Goal: Book appointment/travel/reservation

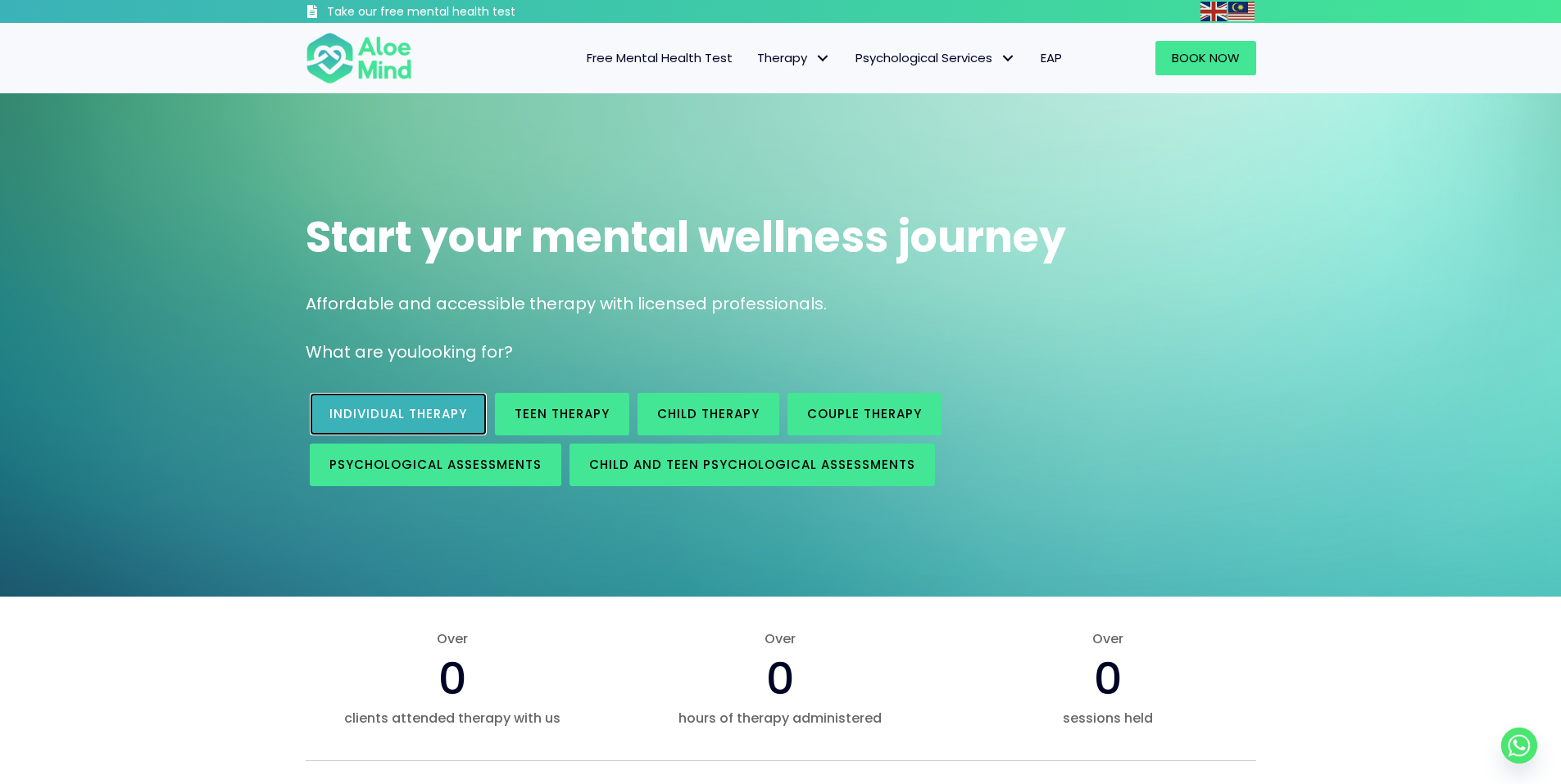
click at [429, 411] on span "Individual therapy" at bounding box center [398, 414] width 138 height 17
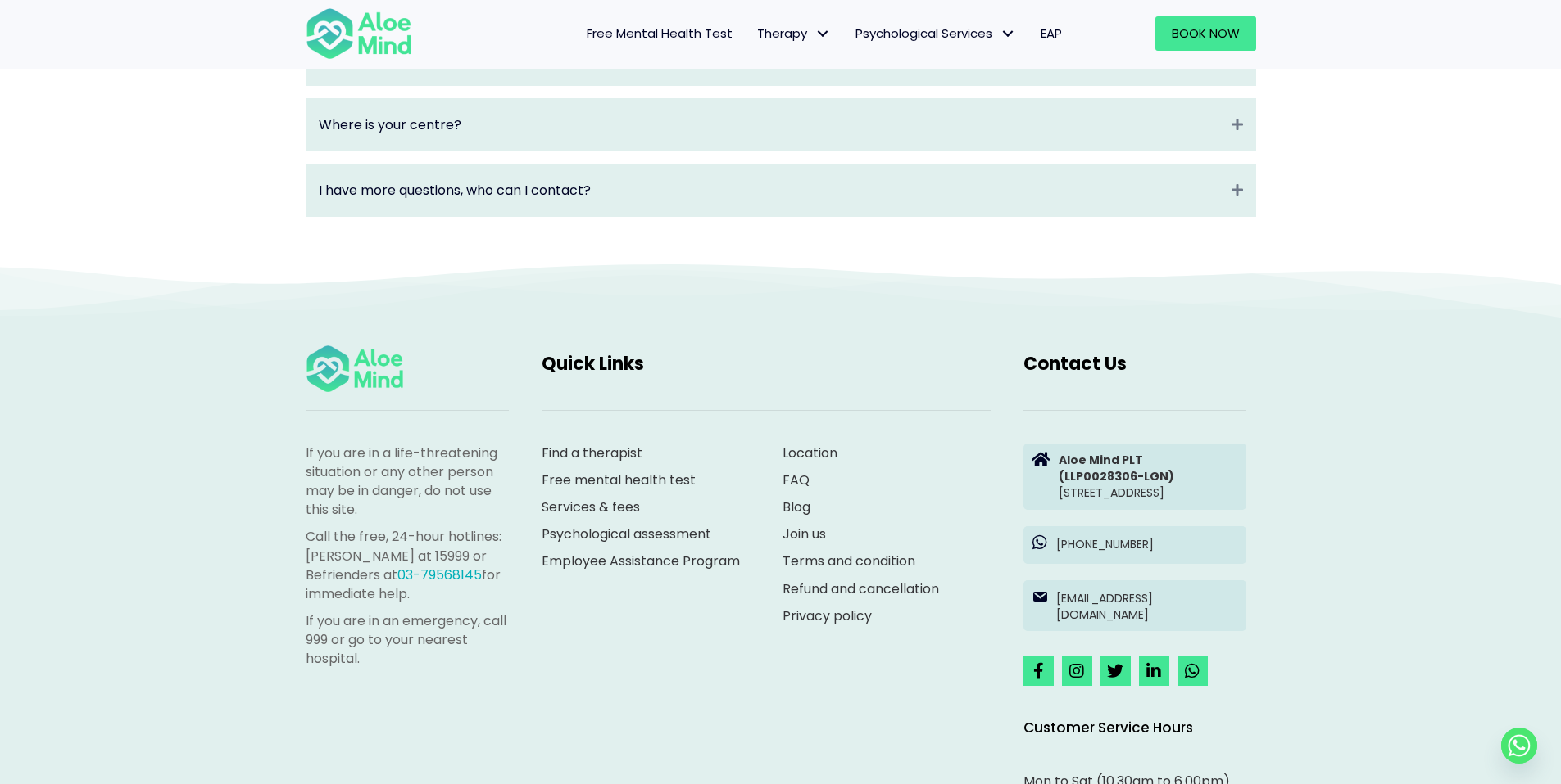
scroll to position [2716, 0]
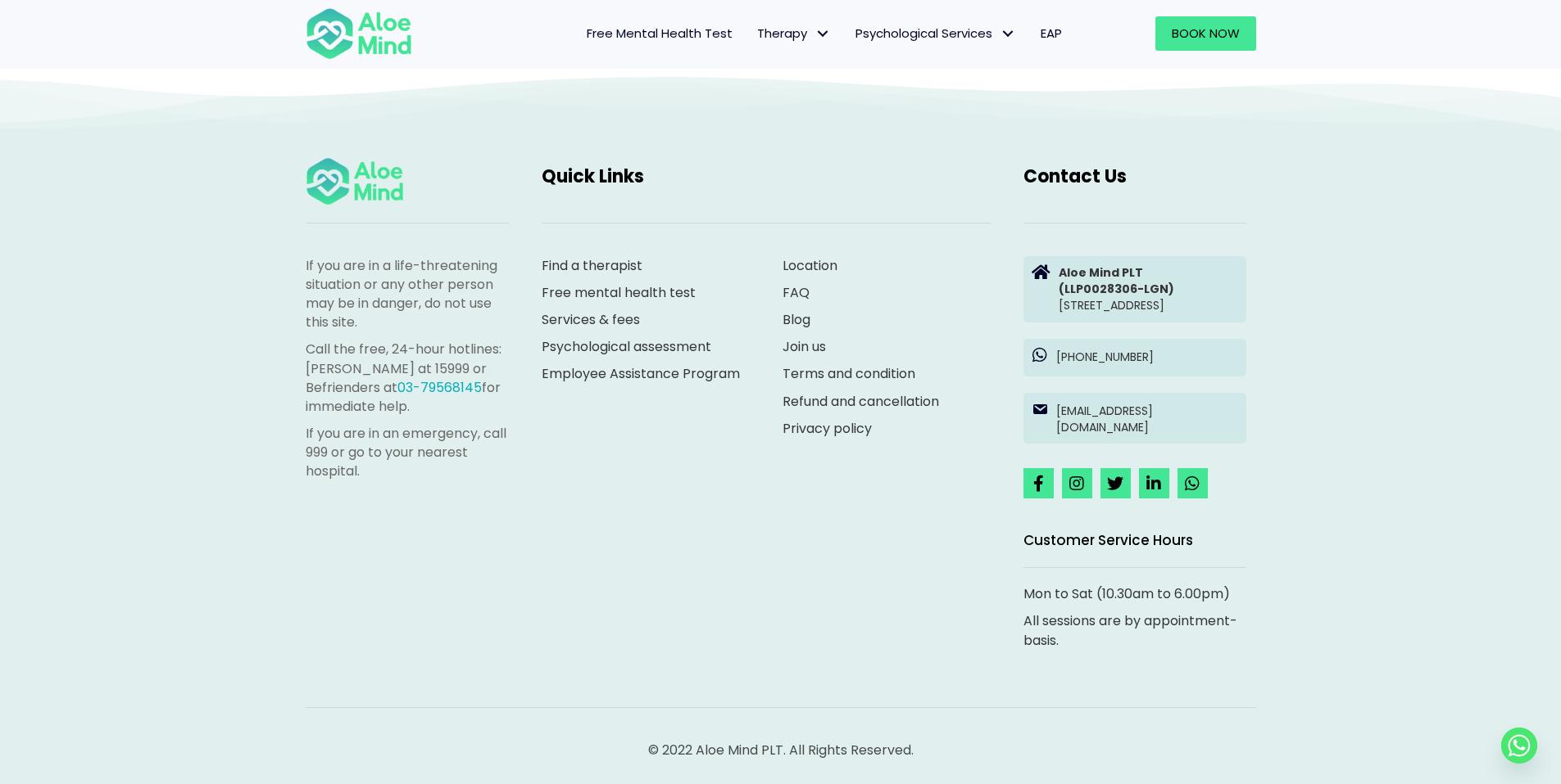
click at [623, 240] on div "Find a therapist Free mental health test Services & fees [MEDICAL_DATA] Employe…" at bounding box center [646, 338] width 241 height 196
click at [596, 257] on link "Find a therapist" at bounding box center [591, 266] width 100 height 19
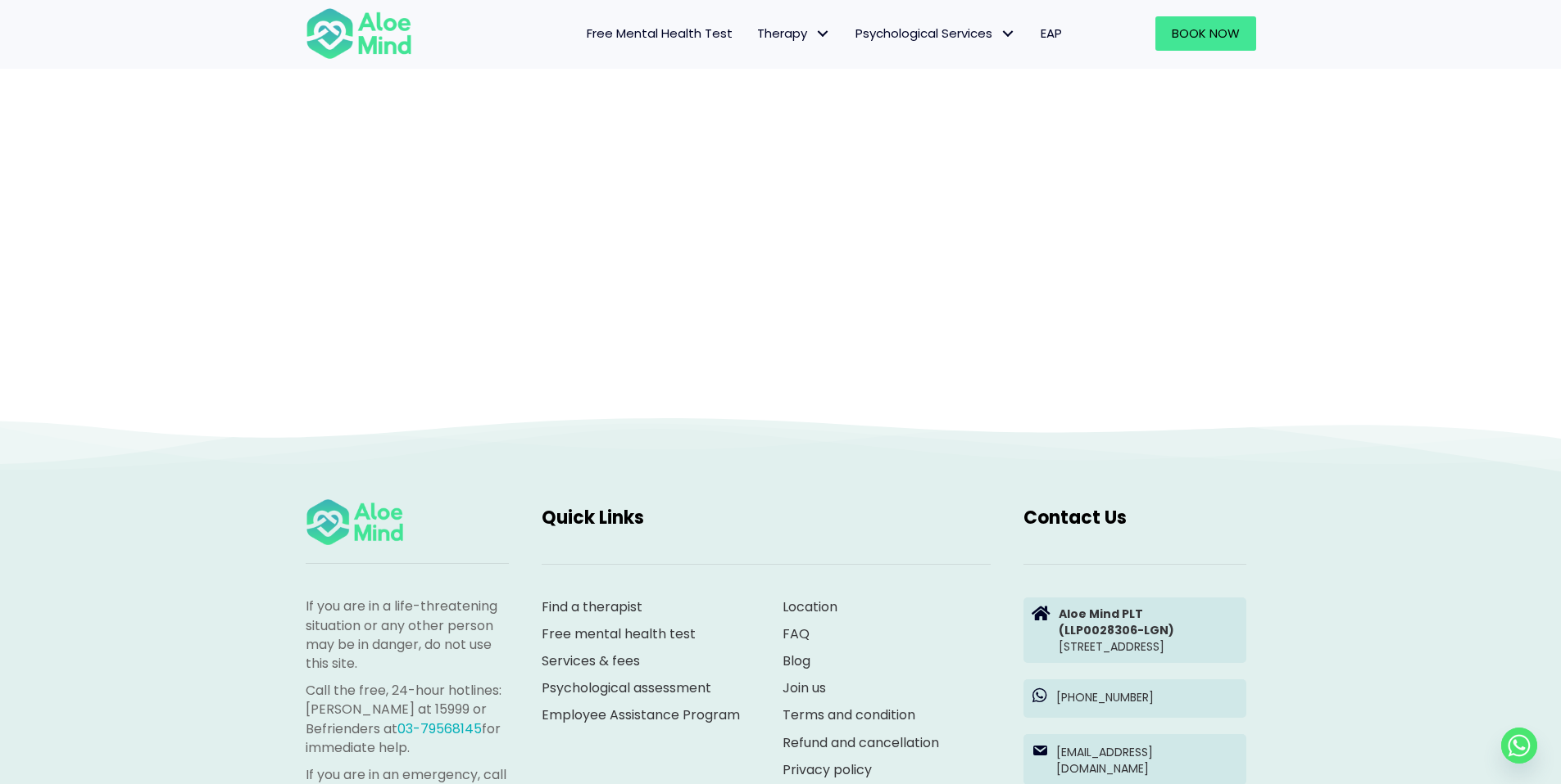
scroll to position [168, 0]
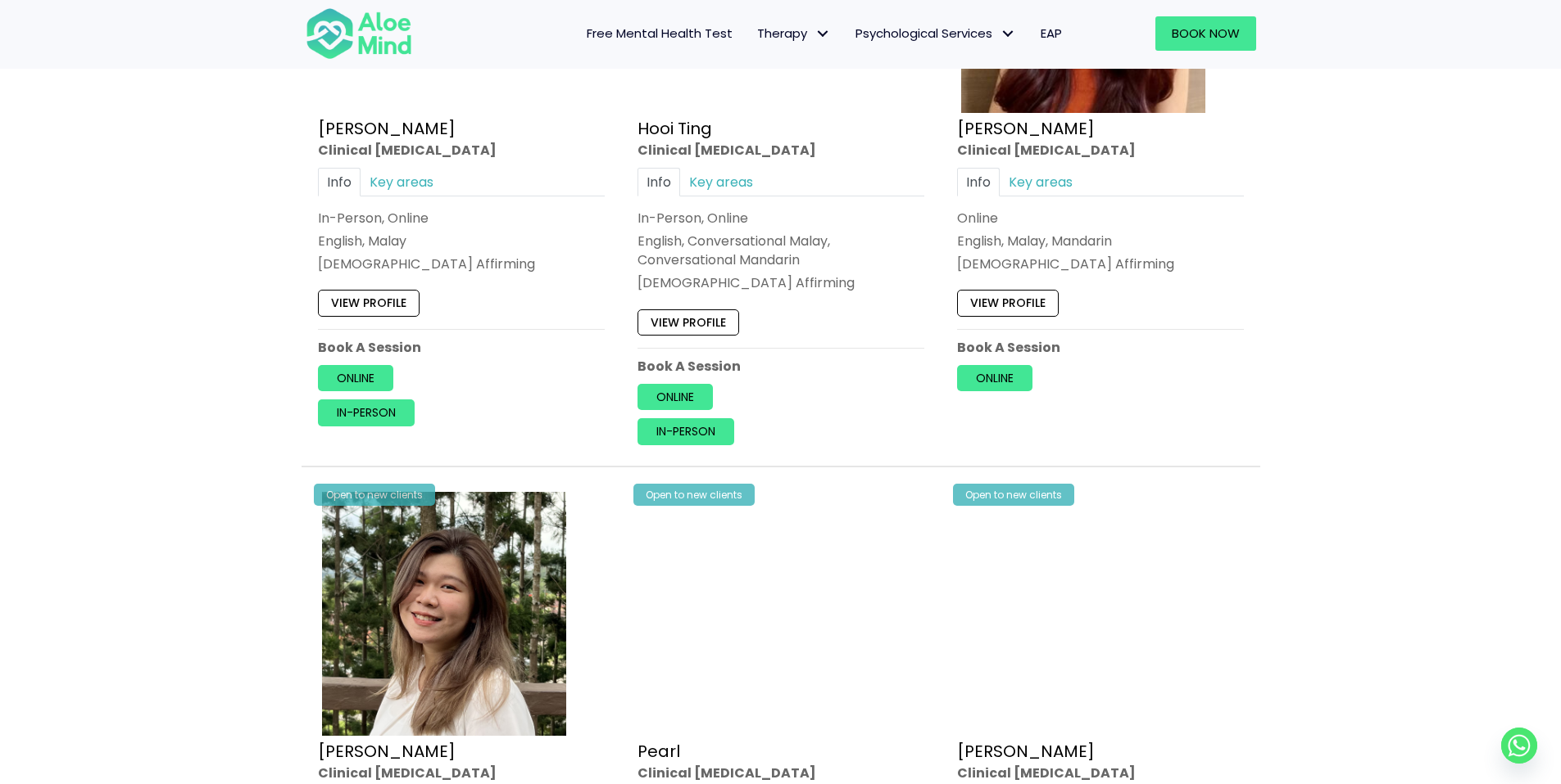
scroll to position [1716, 0]
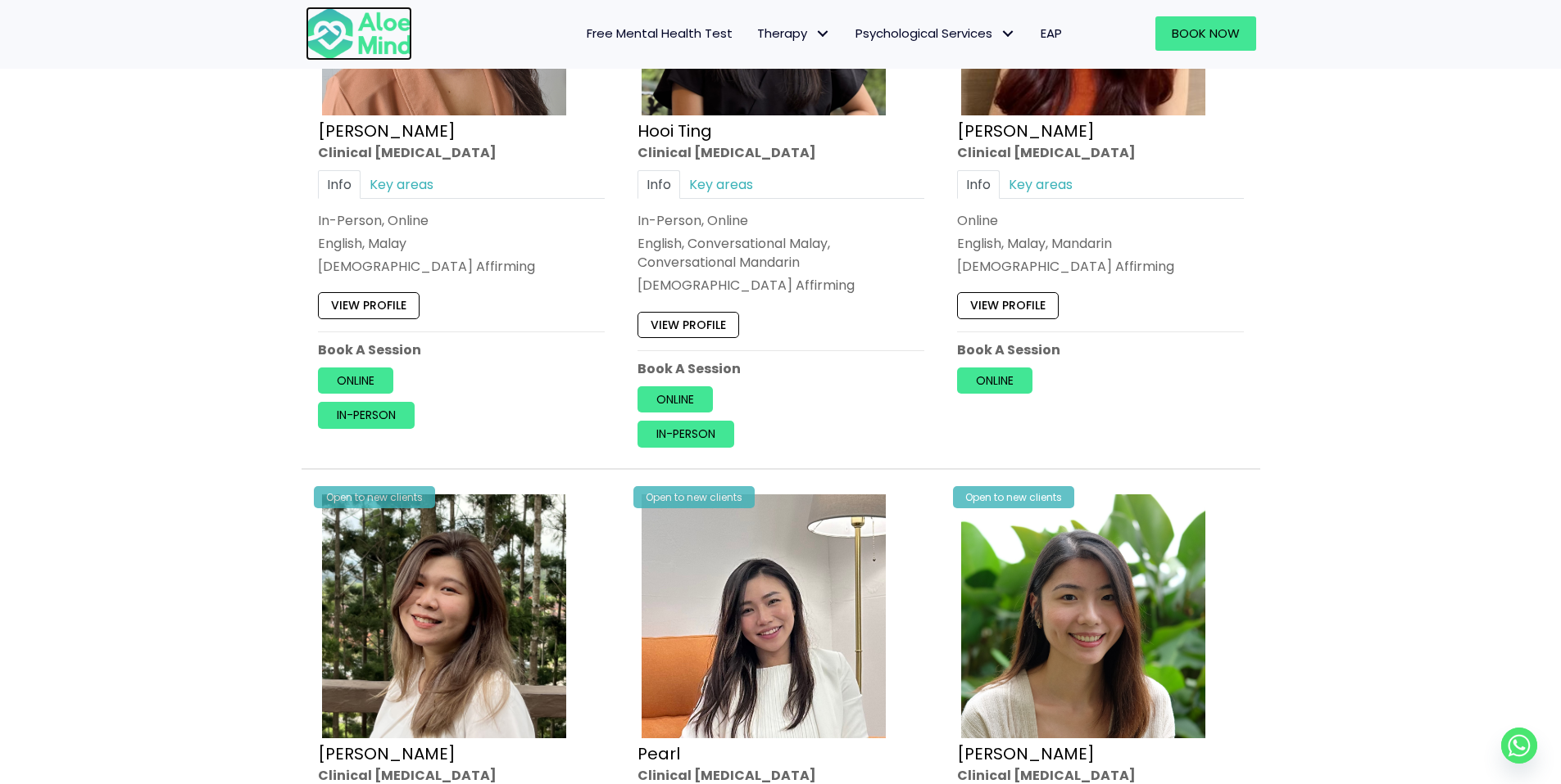
click at [318, 31] on img at bounding box center [359, 34] width 107 height 54
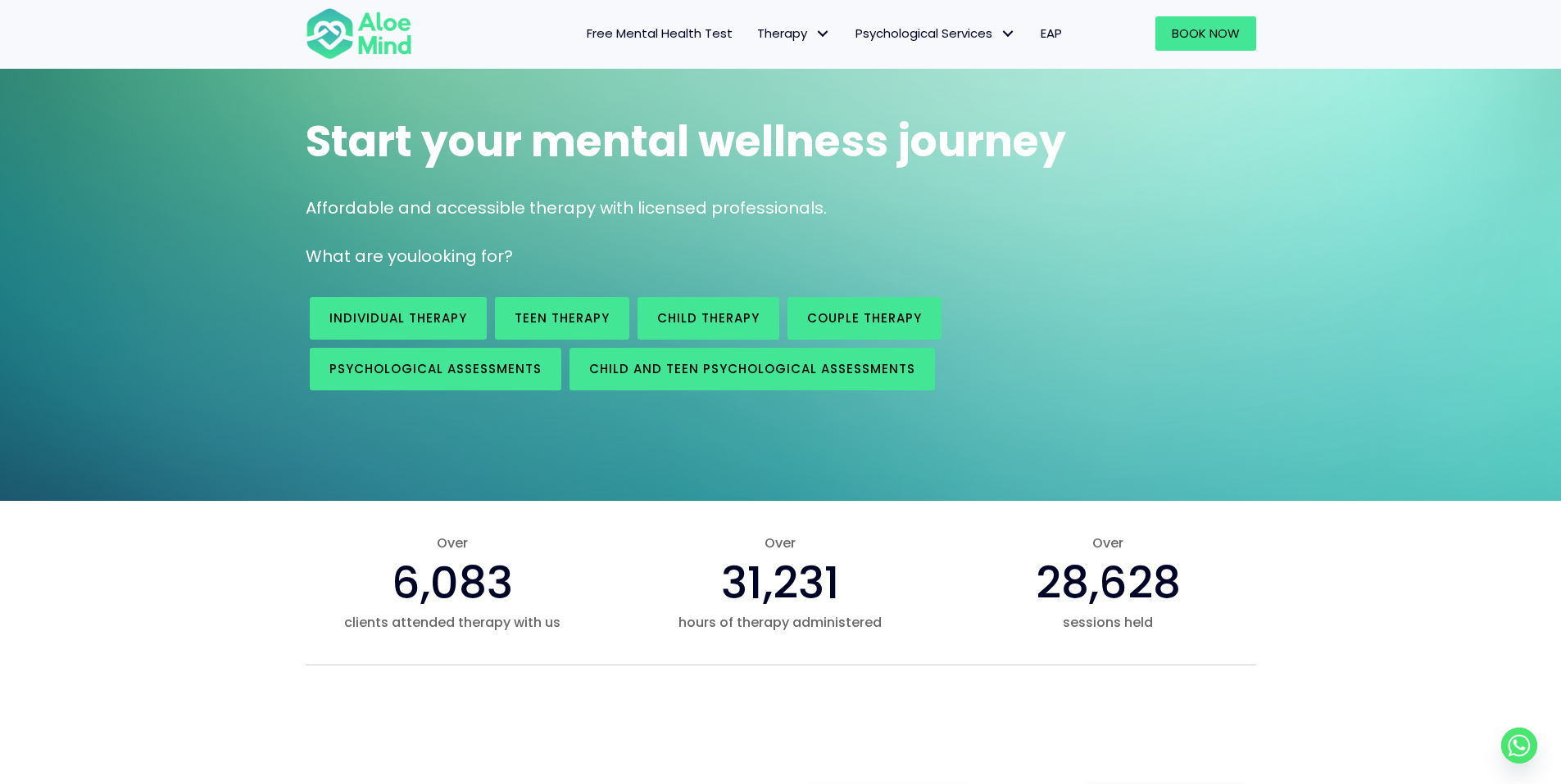
scroll to position [58, 0]
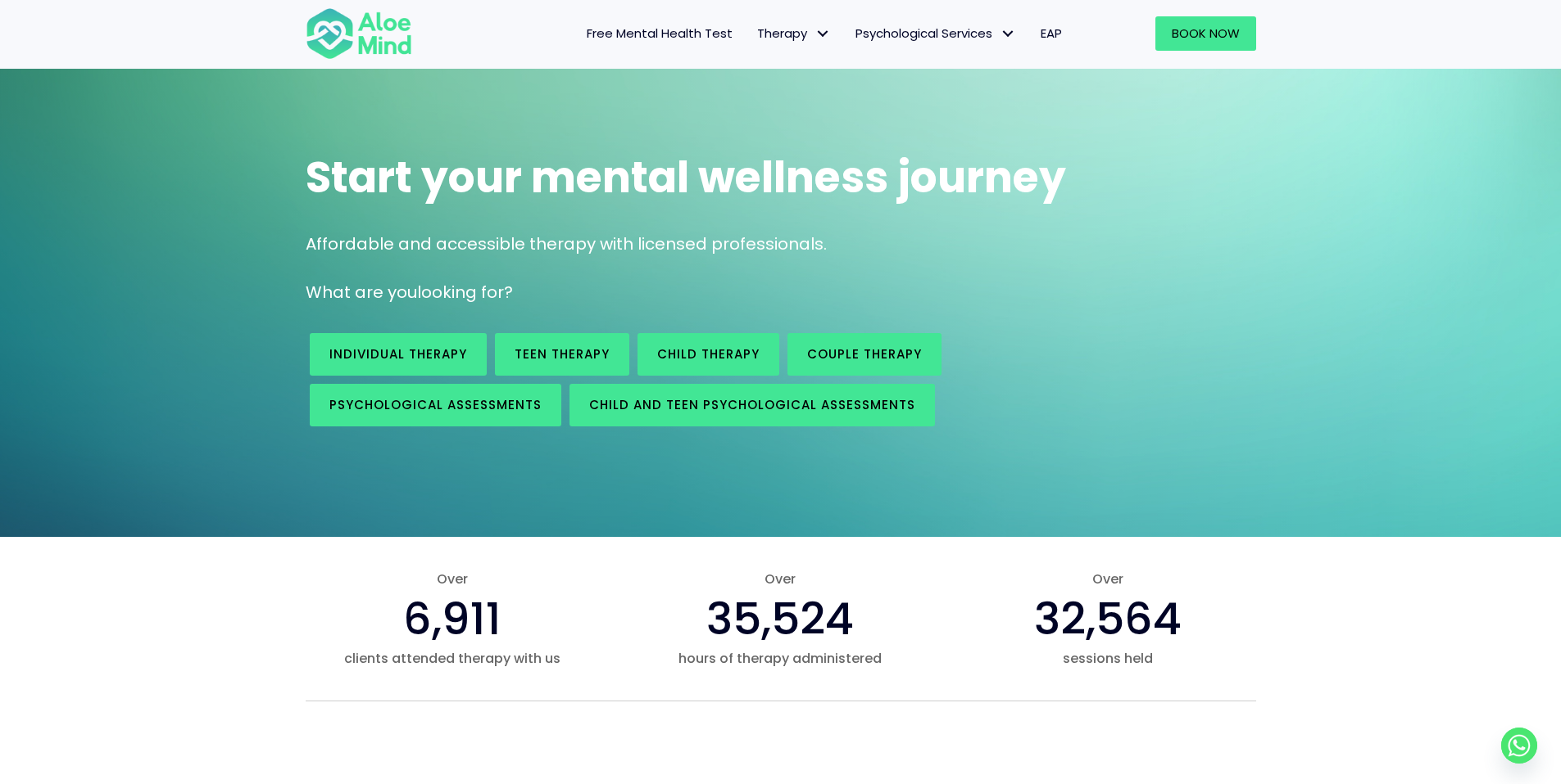
click at [665, 10] on div "Free Mental Health Test Therapy Individual therapy Teen Therapy Child Therapy C…" at bounding box center [753, 33] width 640 height 71
click at [646, 24] on span "Free Mental Health Test" at bounding box center [660, 33] width 146 height 17
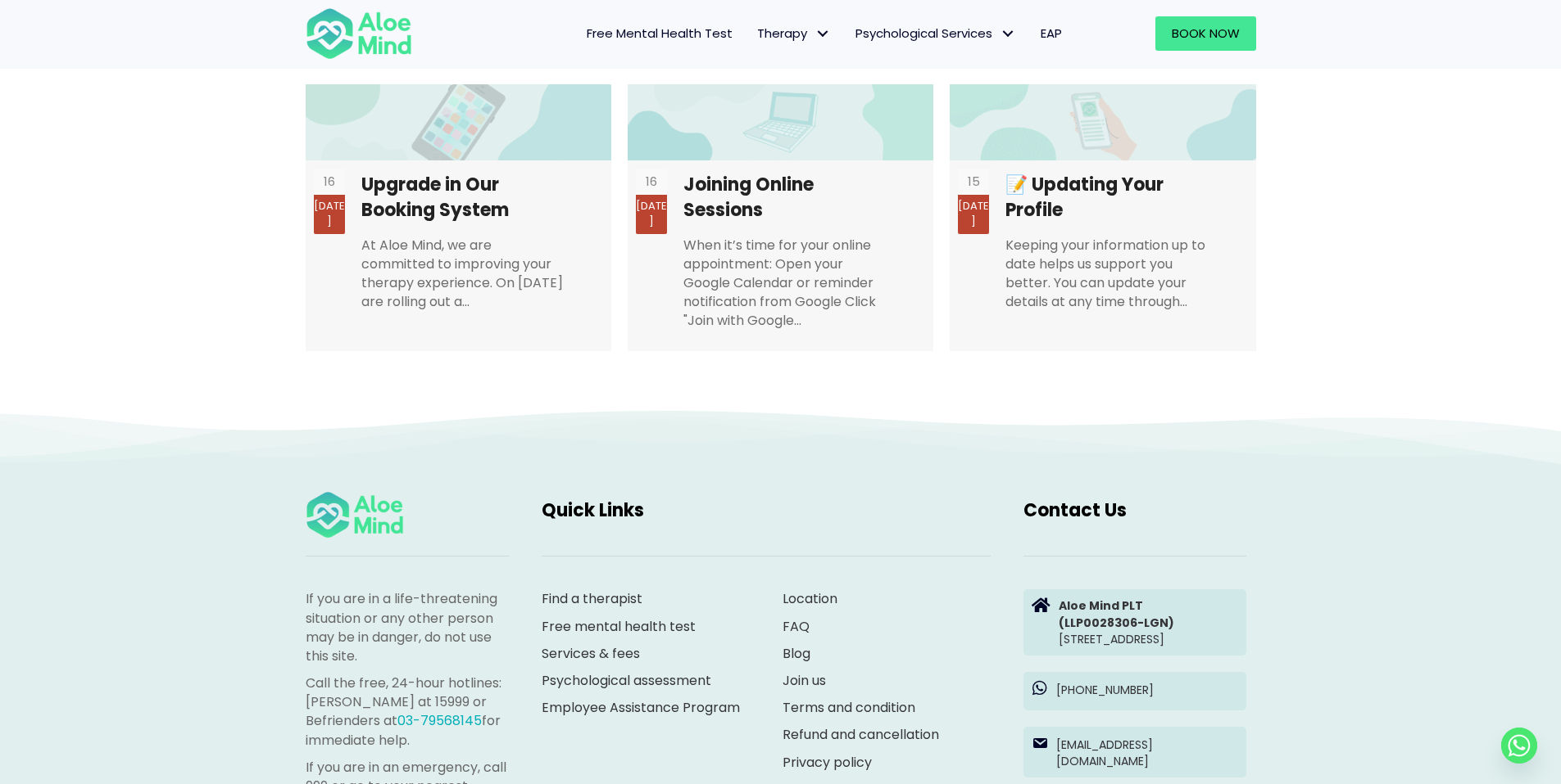
scroll to position [3200, 0]
click at [583, 588] on link "Find a therapist" at bounding box center [591, 597] width 100 height 19
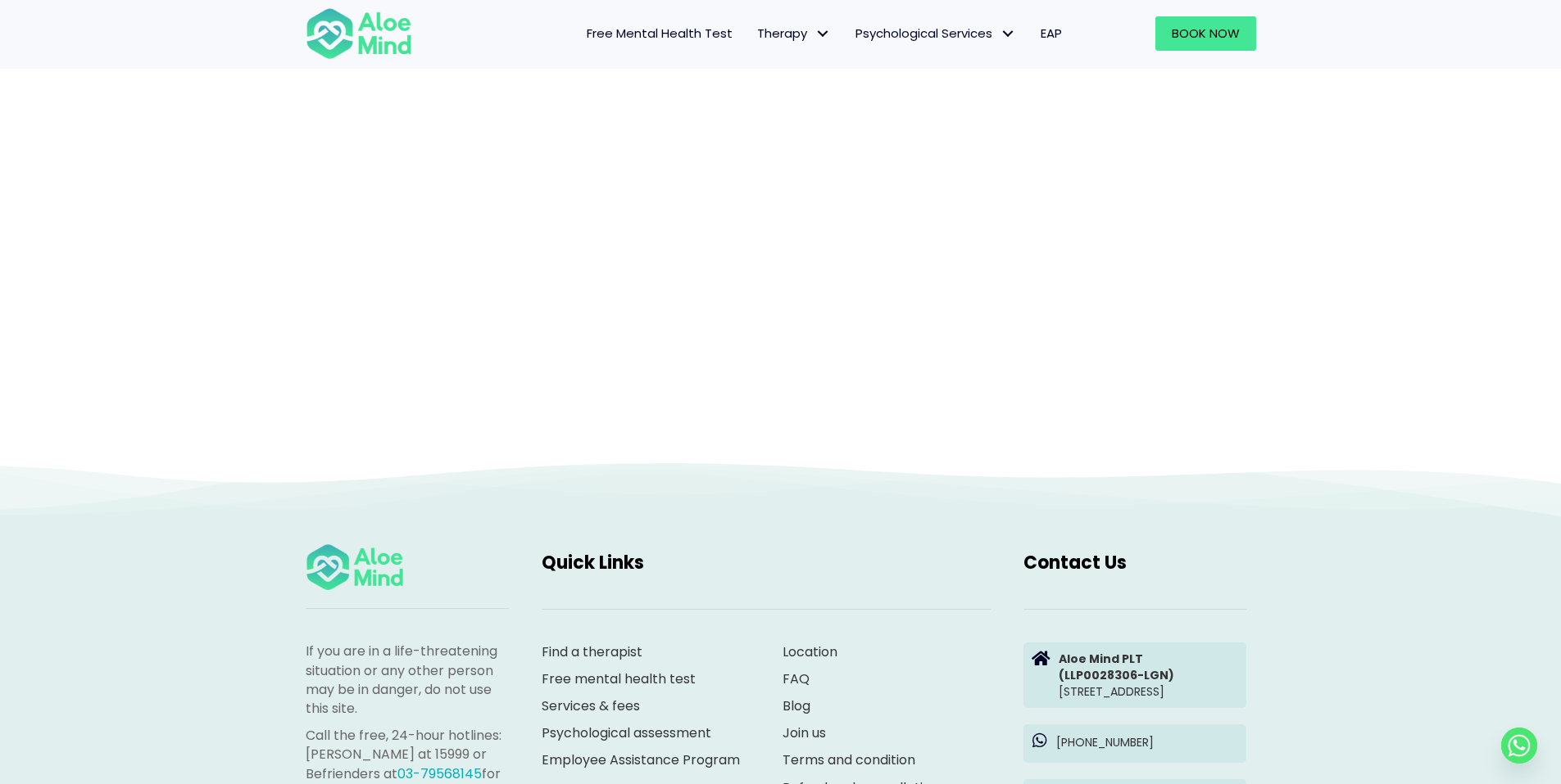
scroll to position [168, 0]
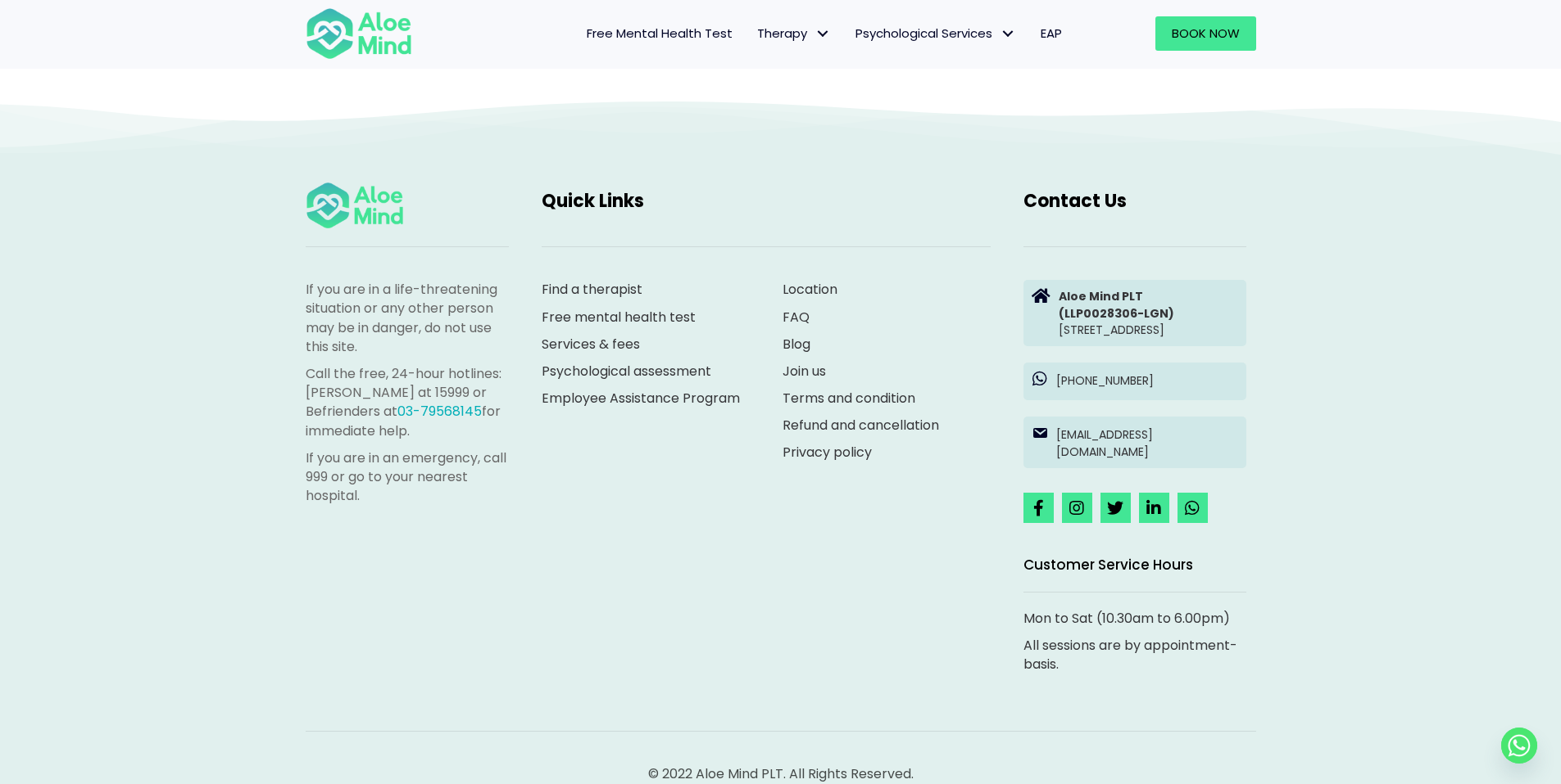
scroll to position [5171, 0]
